Goal: Check status: Check status

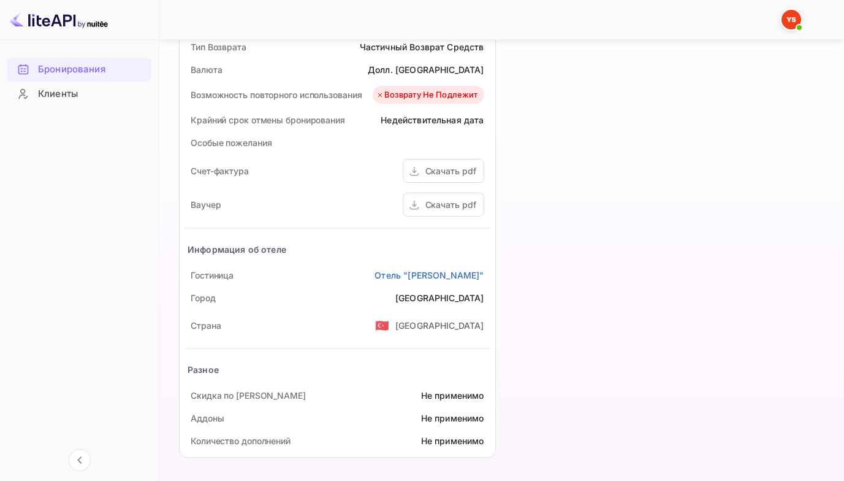
click at [107, 67] on div "Бронирования" at bounding box center [91, 70] width 107 height 14
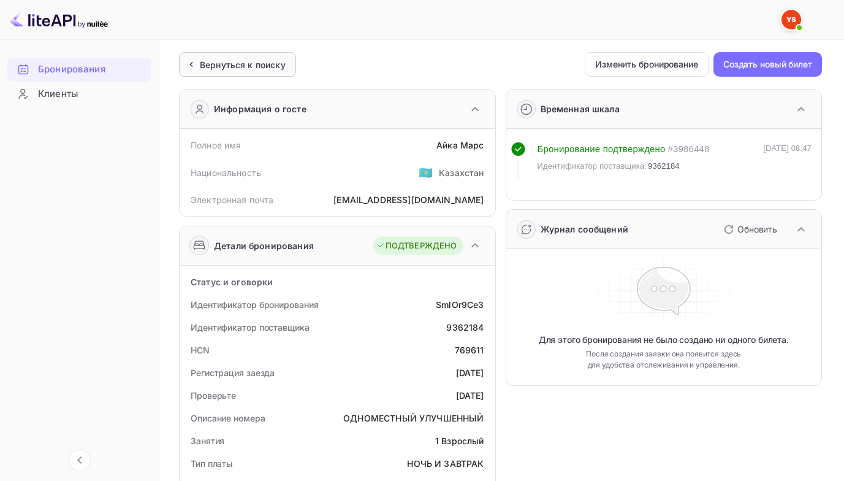
click at [223, 66] on ya-tr-span "Вернуться к поиску" at bounding box center [243, 64] width 86 height 10
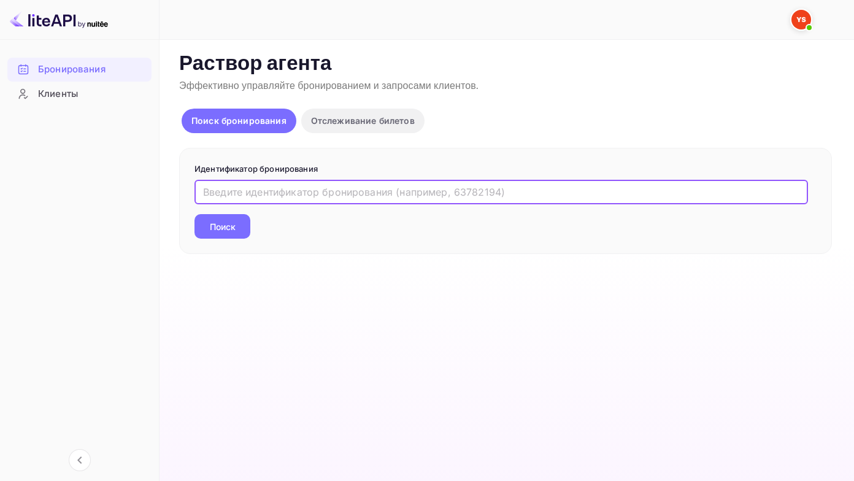
drag, startPoint x: 224, startPoint y: 187, endPoint x: 253, endPoint y: 176, distance: 31.4
click at [224, 188] on input "text" at bounding box center [500, 192] width 613 height 25
paste input "8632580"
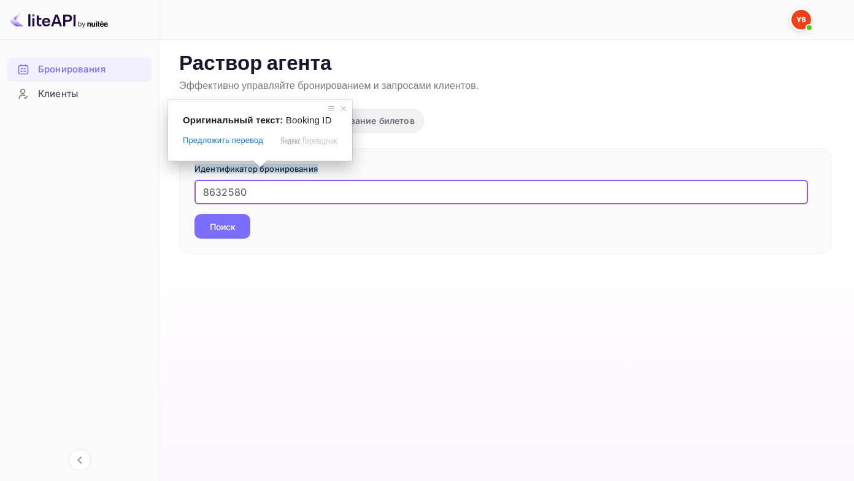
type input "8632580"
click at [194, 214] on button "Поиск" at bounding box center [222, 226] width 56 height 25
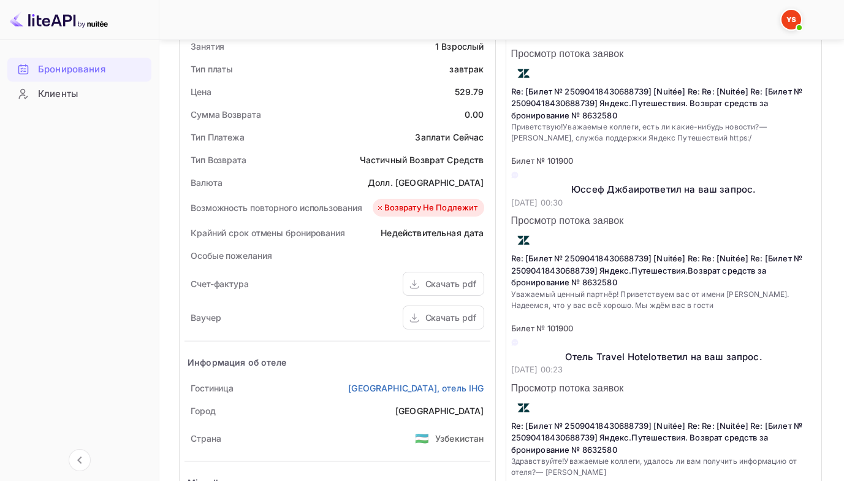
scroll to position [552, 0]
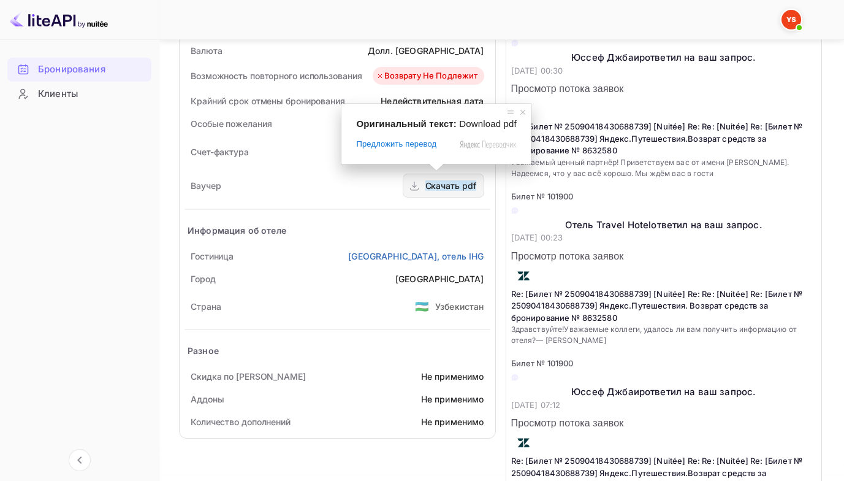
click at [440, 180] on ya-tr-span "Скачать pdf" at bounding box center [451, 185] width 51 height 10
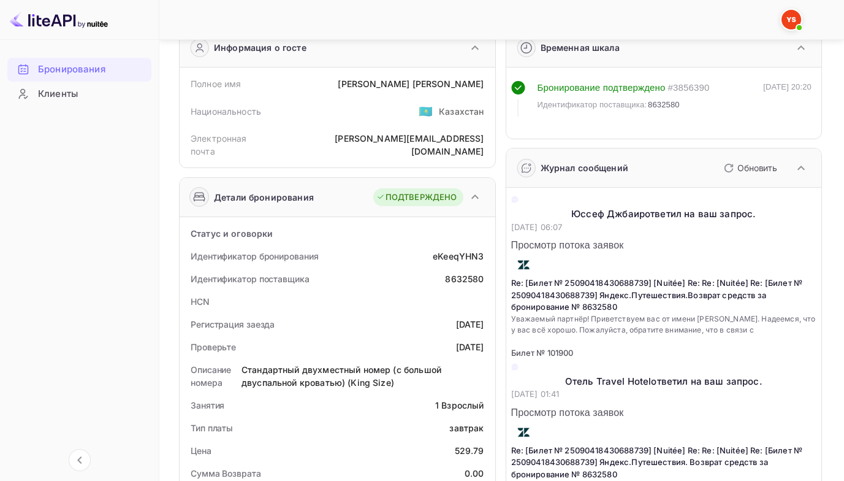
scroll to position [0, 0]
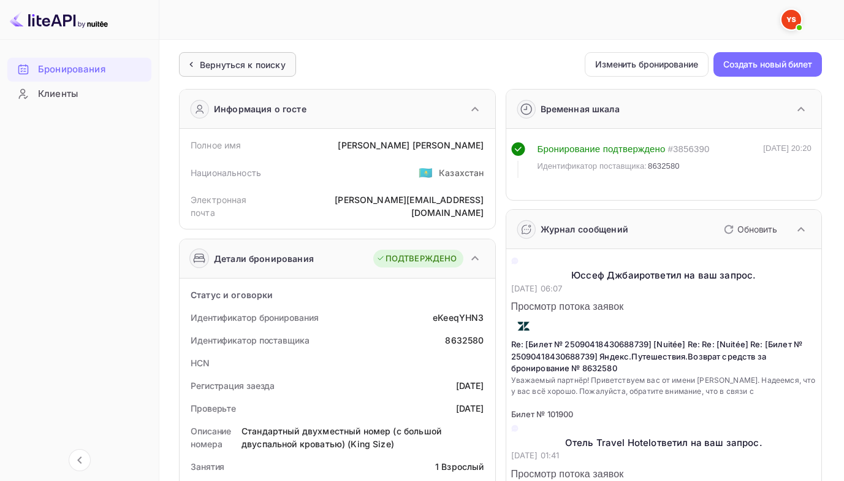
click at [224, 64] on ya-tr-span "Вернуться к поиску" at bounding box center [243, 64] width 86 height 10
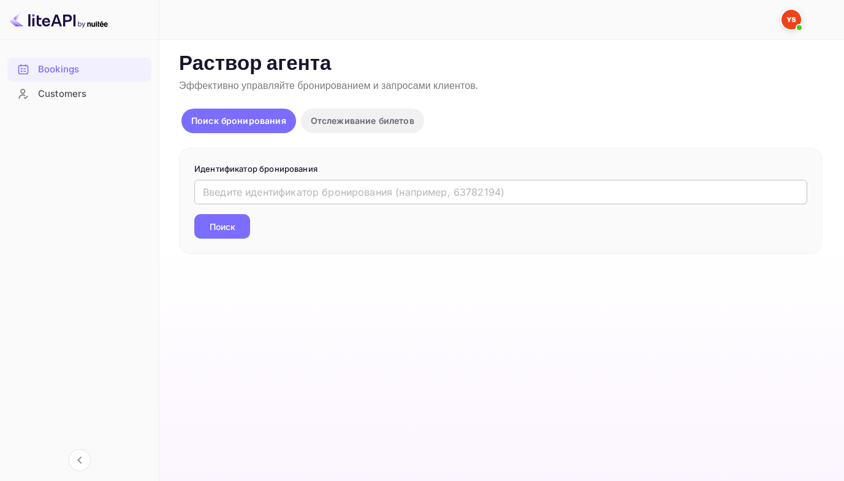
drag, startPoint x: 213, startPoint y: 197, endPoint x: 234, endPoint y: 186, distance: 23.9
click at [212, 196] on input "text" at bounding box center [500, 192] width 613 height 25
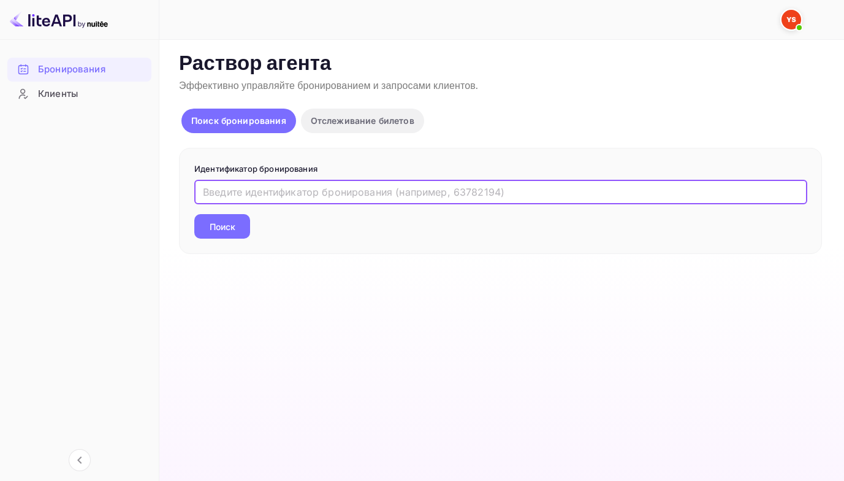
paste input "9417370"
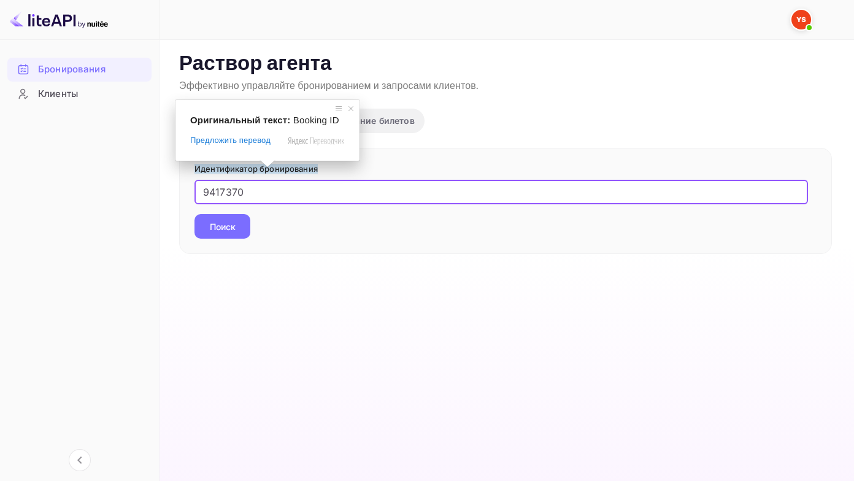
type input "9417370"
click at [194, 214] on button "Поиск" at bounding box center [222, 226] width 56 height 25
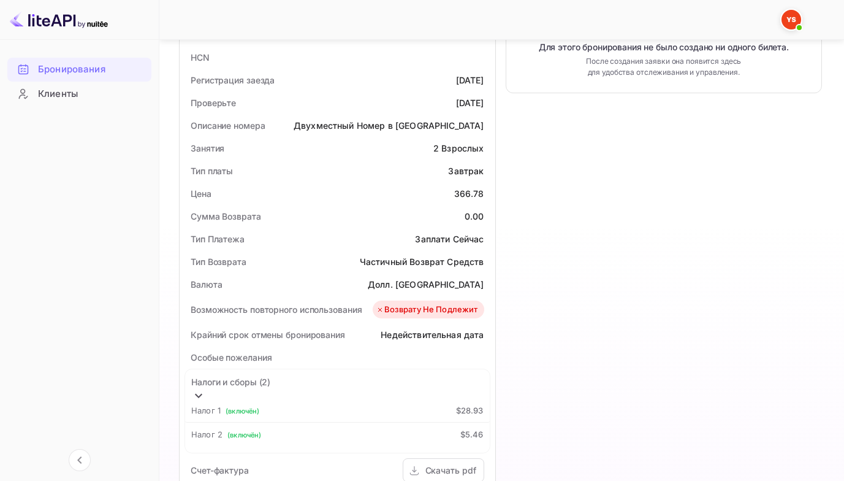
scroll to position [368, 0]
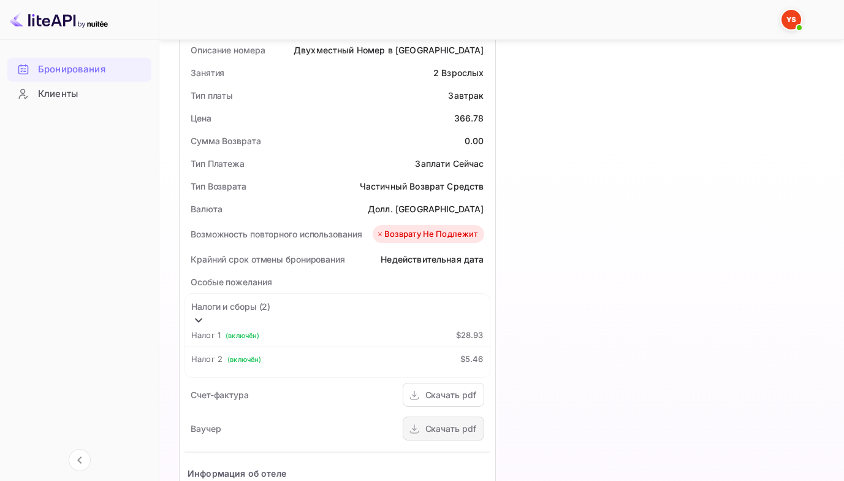
click at [442, 423] on ya-tr-span "Скачать pdf" at bounding box center [451, 428] width 51 height 10
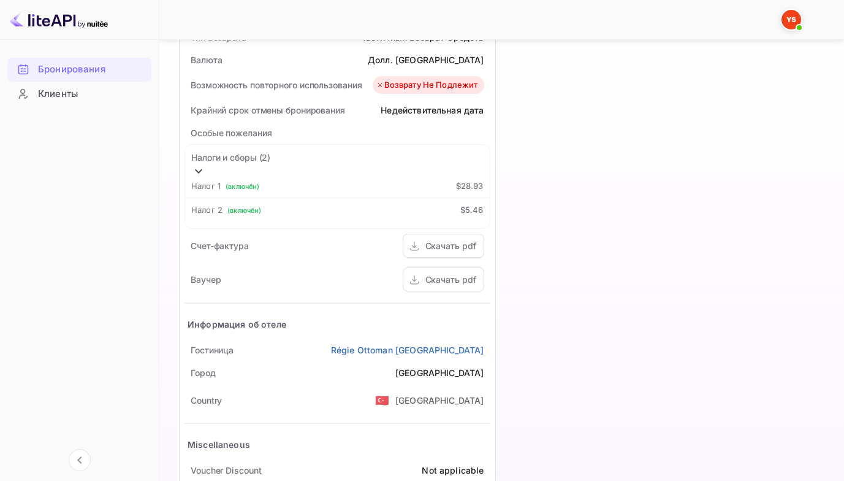
scroll to position [538, 0]
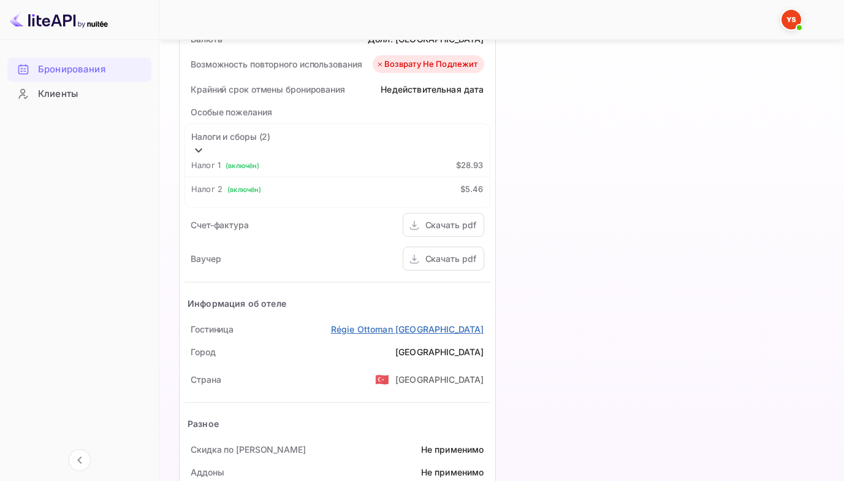
click at [405, 324] on ya-tr-span "Régie Ottoman [GEOGRAPHIC_DATA]" at bounding box center [407, 329] width 153 height 10
